Goal: Use online tool/utility

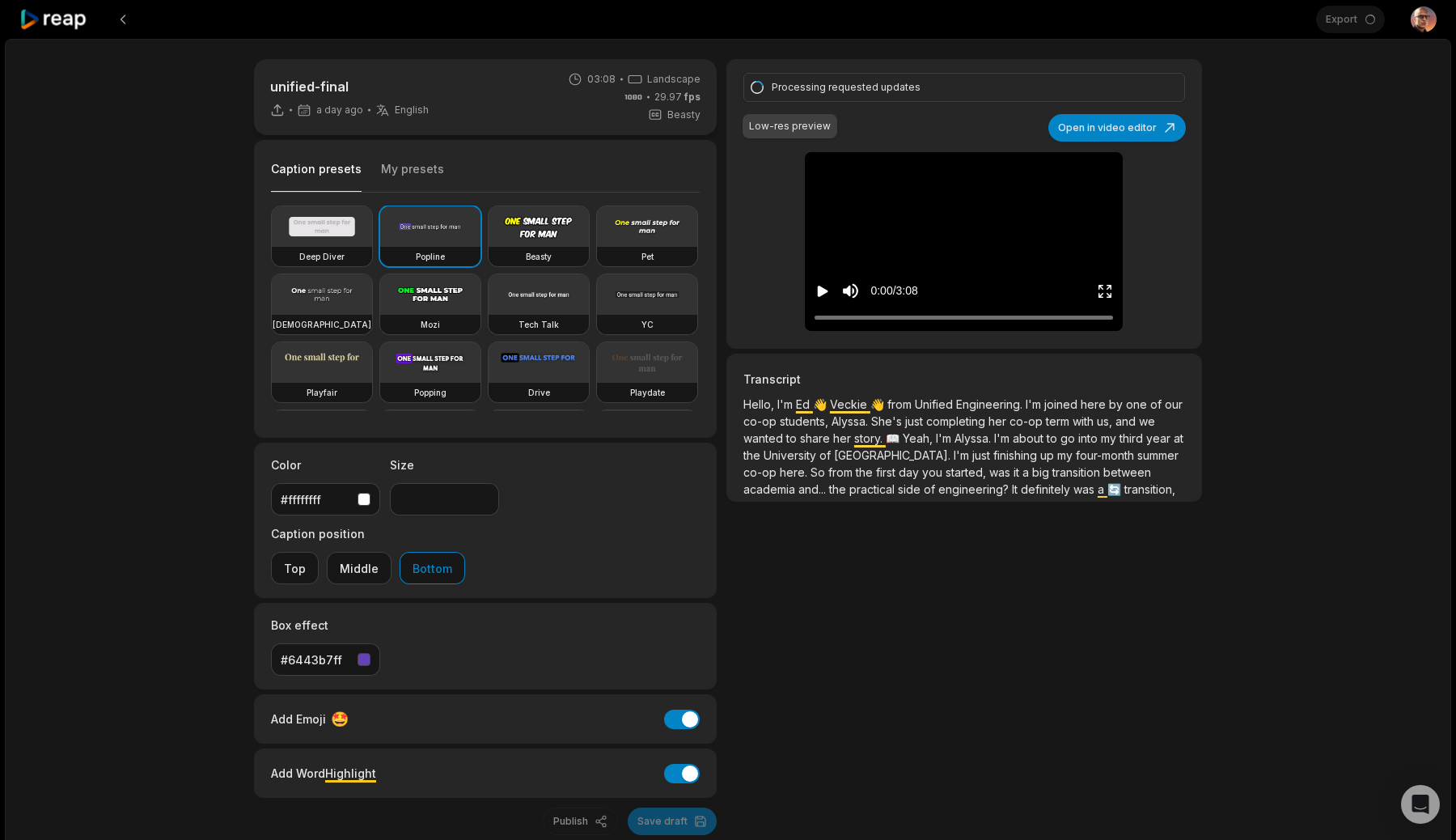
click at [817, 285] on icon "Play video" at bounding box center [822, 291] width 17 height 17
click at [817, 285] on icon "Pause video" at bounding box center [822, 291] width 17 height 17
